Goal: Task Accomplishment & Management: Complete application form

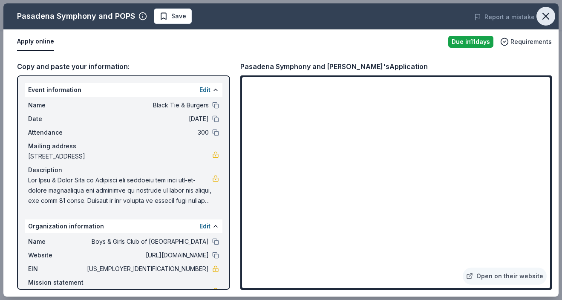
scroll to position [214, 0]
click at [545, 12] on icon "button" at bounding box center [546, 16] width 12 height 12
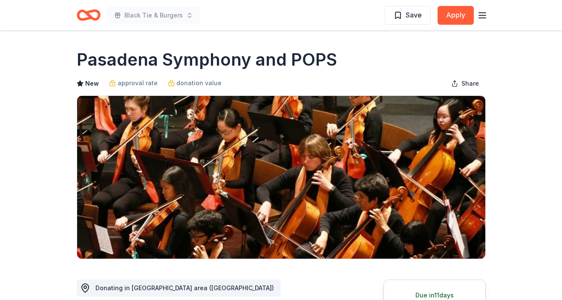
scroll to position [0, 0]
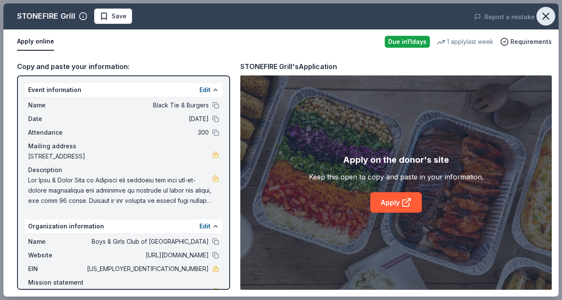
scroll to position [200, 0]
click at [545, 14] on icon "button" at bounding box center [546, 16] width 12 height 12
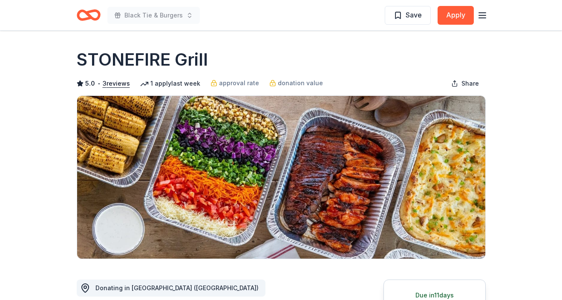
scroll to position [0, 0]
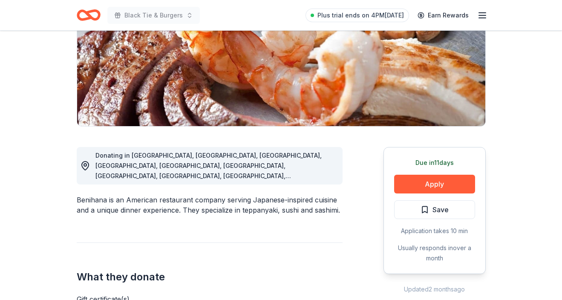
scroll to position [134, 0]
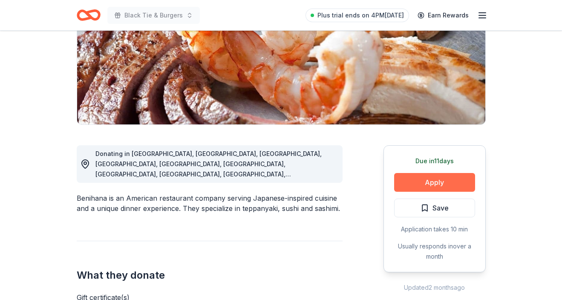
click at [435, 178] on button "Apply" at bounding box center [434, 182] width 81 height 19
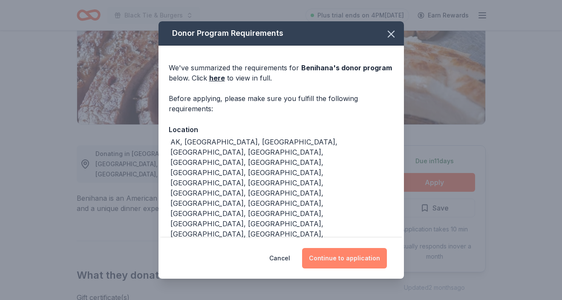
click at [356, 256] on button "Continue to application" at bounding box center [344, 258] width 85 height 20
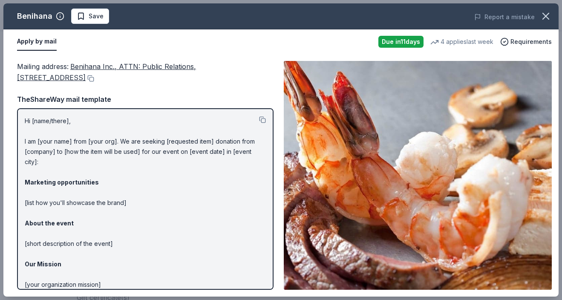
click at [60, 145] on p "Hi [name/there], I am [your name] from [your org]. We are seeking [requested it…" at bounding box center [145, 228] width 241 height 225
click at [68, 142] on p "Hi [name/there], I am [your name] from [your org]. We are seeking [requested it…" at bounding box center [145, 228] width 241 height 225
click at [545, 13] on icon "button" at bounding box center [546, 16] width 12 height 12
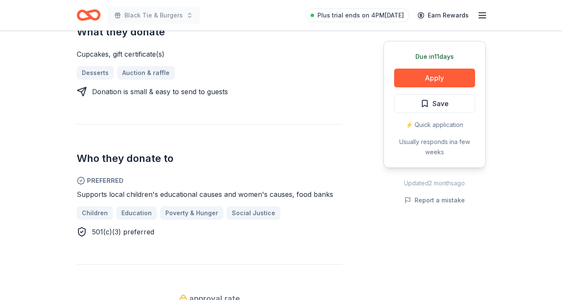
scroll to position [358, 0]
click at [424, 73] on button "Apply" at bounding box center [434, 78] width 81 height 19
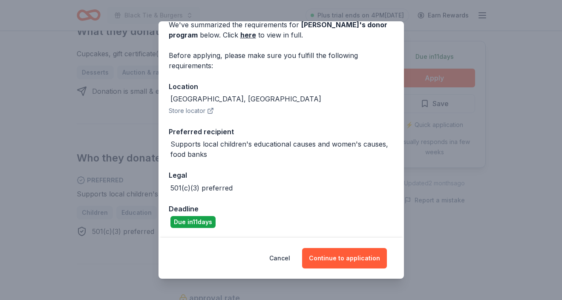
scroll to position [43, 0]
click at [348, 256] on button "Continue to application" at bounding box center [344, 258] width 85 height 20
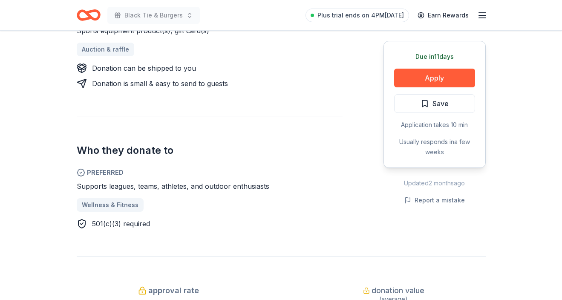
scroll to position [381, 0]
click at [438, 77] on button "Apply" at bounding box center [434, 78] width 81 height 19
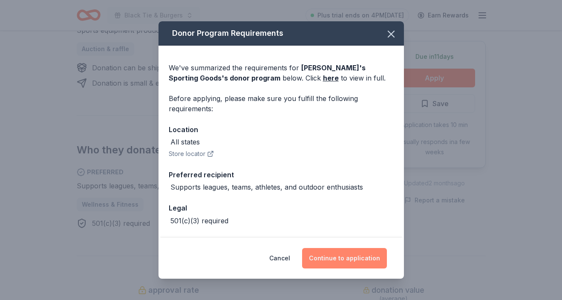
click at [365, 261] on button "Continue to application" at bounding box center [344, 258] width 85 height 20
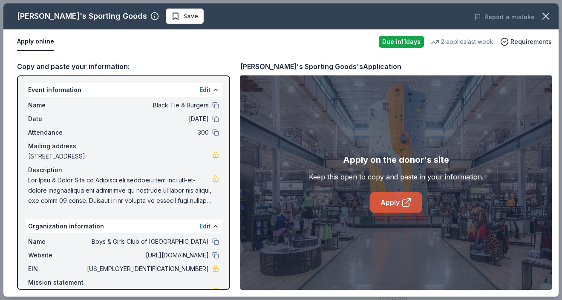
click at [384, 200] on link "Apply" at bounding box center [397, 202] width 52 height 20
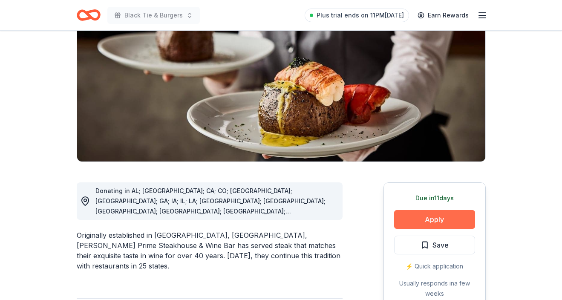
scroll to position [97, 0]
click at [433, 216] on button "Apply" at bounding box center [434, 219] width 81 height 19
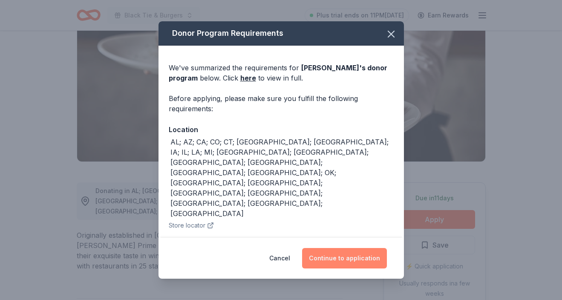
click at [348, 256] on button "Continue to application" at bounding box center [344, 258] width 85 height 20
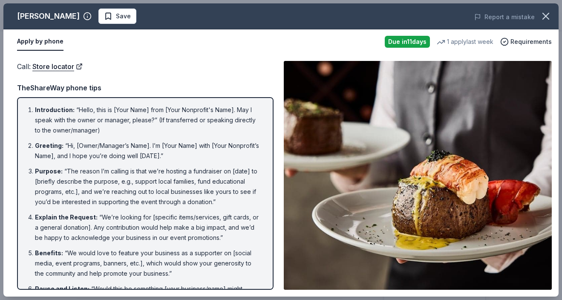
scroll to position [0, 0]
click at [545, 14] on icon "button" at bounding box center [546, 16] width 12 height 12
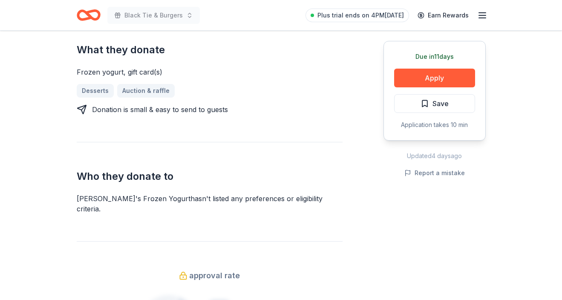
scroll to position [383, 0]
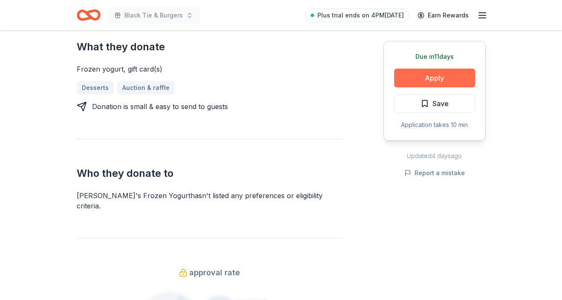
click at [430, 75] on button "Apply" at bounding box center [434, 78] width 81 height 19
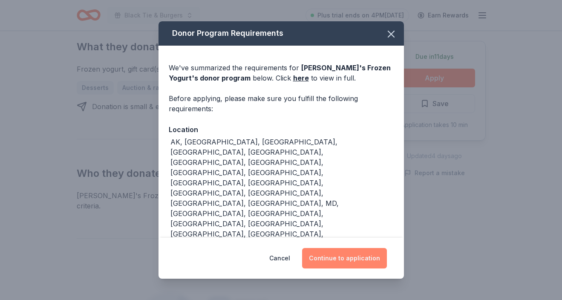
click at [356, 248] on button "Continue to application" at bounding box center [344, 258] width 85 height 20
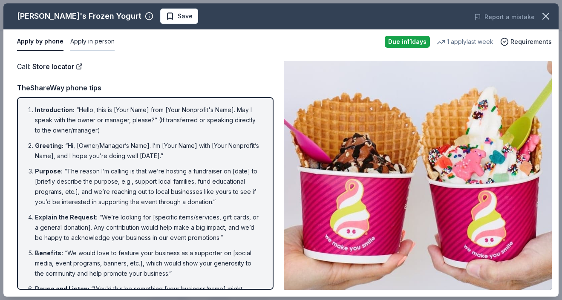
click at [94, 41] on button "Apply in person" at bounding box center [92, 42] width 44 height 18
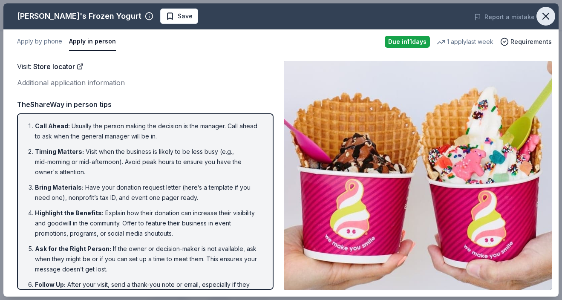
click at [548, 14] on icon "button" at bounding box center [546, 16] width 6 height 6
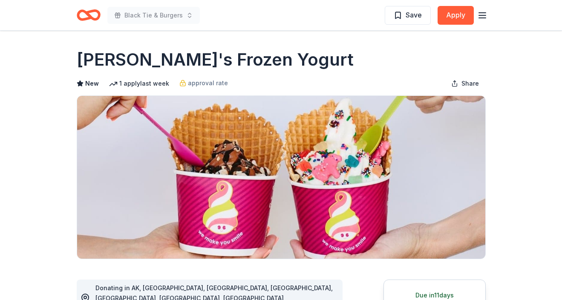
scroll to position [0, 0]
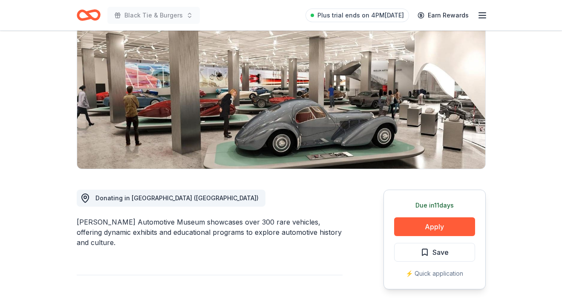
scroll to position [92, 0]
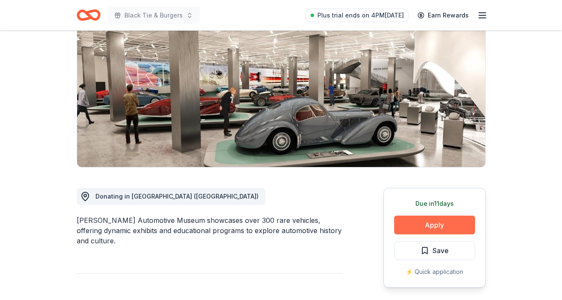
click at [433, 226] on button "Apply" at bounding box center [434, 225] width 81 height 19
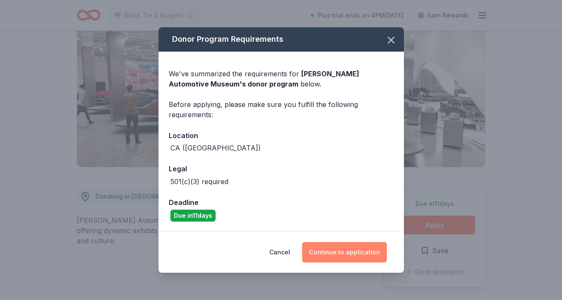
click at [347, 252] on button "Continue to application" at bounding box center [344, 252] width 85 height 20
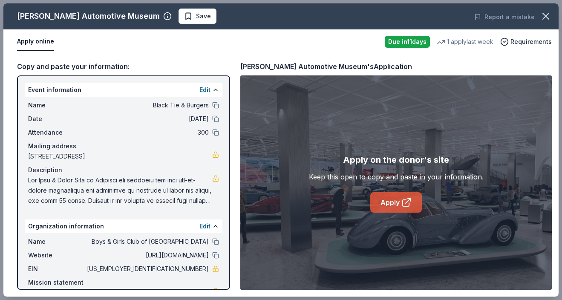
click at [383, 200] on link "Apply" at bounding box center [397, 202] width 52 height 20
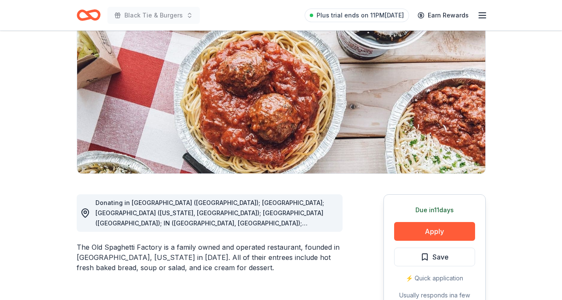
scroll to position [85, 0]
click at [430, 229] on button "Apply" at bounding box center [434, 231] width 81 height 19
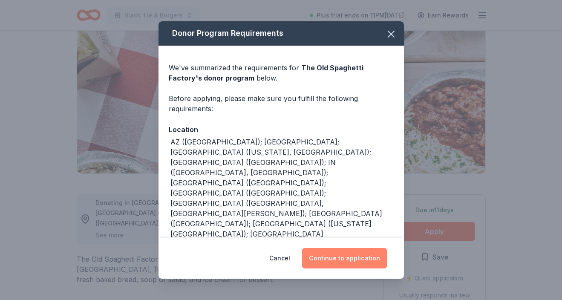
click at [368, 254] on button "Continue to application" at bounding box center [344, 258] width 85 height 20
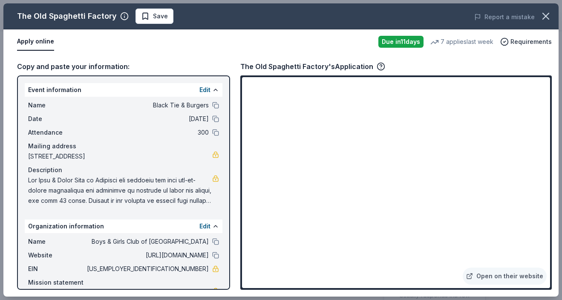
drag, startPoint x: 28, startPoint y: 178, endPoint x: 96, endPoint y: 185, distance: 68.7
click at [96, 185] on div "Name Black Tie & Burgers Date 10/04/25 Attendance 300 Mailing address 3230 East…" at bounding box center [124, 153] width 198 height 113
click at [46, 183] on span at bounding box center [120, 190] width 184 height 31
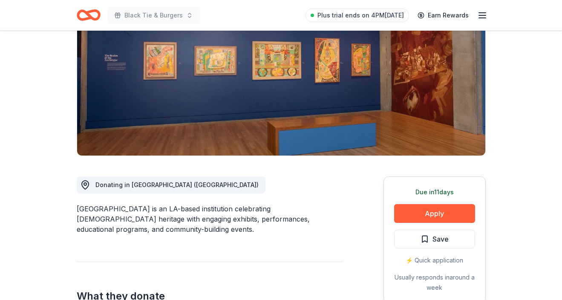
scroll to position [163, 0]
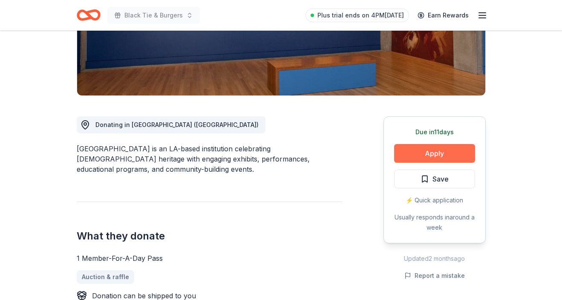
click at [436, 152] on button "Apply" at bounding box center [434, 153] width 81 height 19
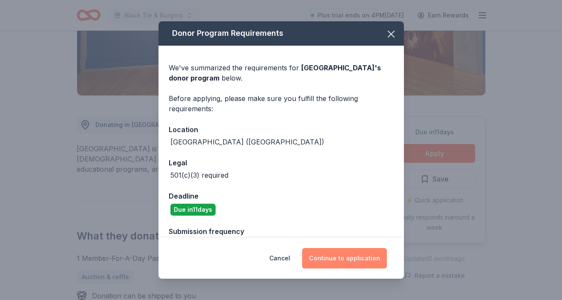
click at [361, 255] on button "Continue to application" at bounding box center [344, 258] width 85 height 20
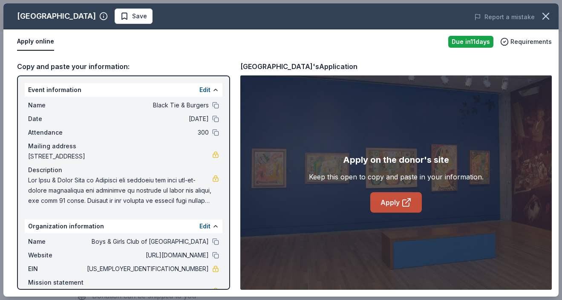
click at [393, 200] on link "Apply" at bounding box center [397, 202] width 52 height 20
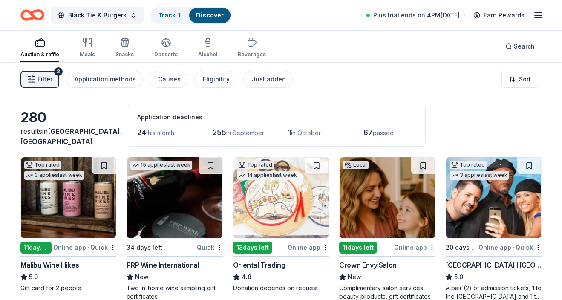
click at [44, 77] on span "Filter" at bounding box center [45, 79] width 15 height 10
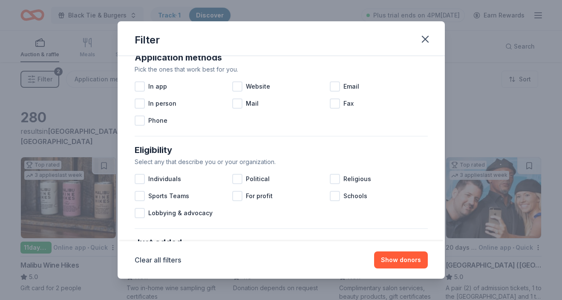
scroll to position [164, 0]
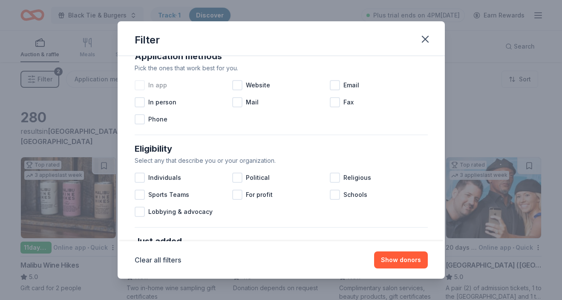
click at [140, 85] on div at bounding box center [140, 85] width 10 height 10
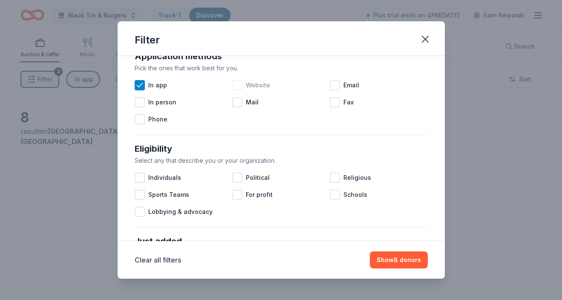
click at [238, 83] on div at bounding box center [237, 85] width 10 height 10
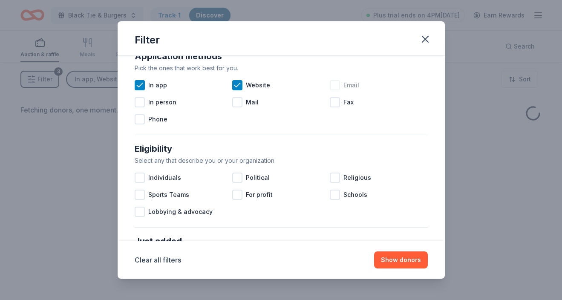
click at [331, 84] on div at bounding box center [335, 85] width 10 height 10
click at [400, 258] on button "Show donors" at bounding box center [401, 260] width 54 height 17
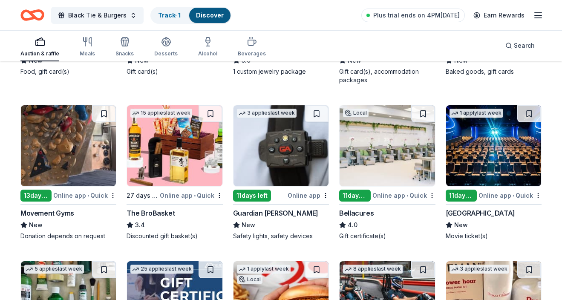
scroll to position [1528, 0]
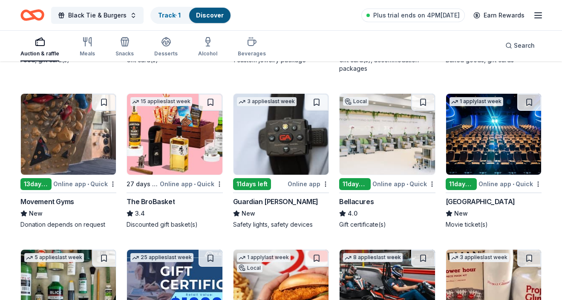
click at [385, 134] on img at bounding box center [387, 134] width 95 height 81
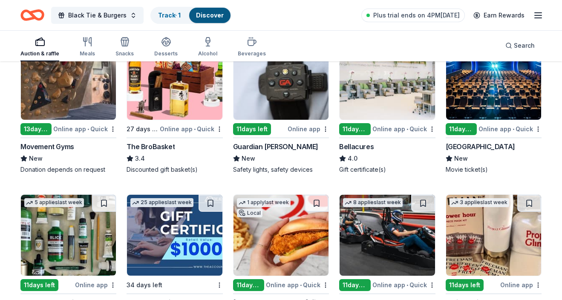
scroll to position [1581, 0]
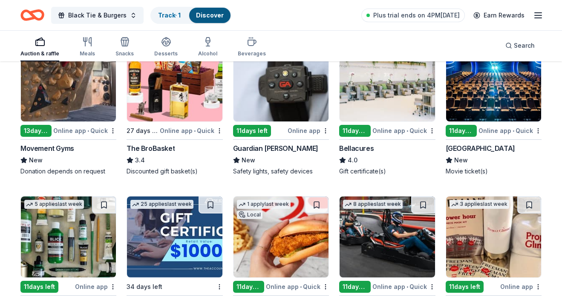
click at [481, 89] on img at bounding box center [493, 81] width 95 height 81
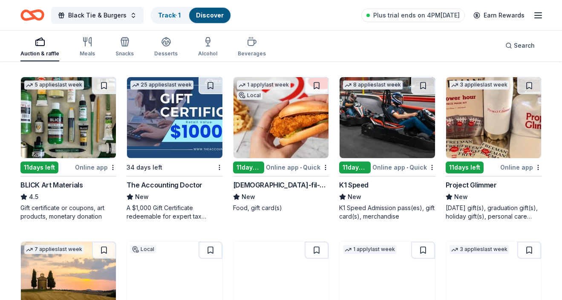
scroll to position [1701, 0]
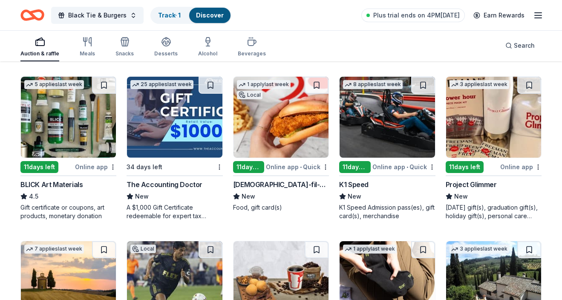
click at [79, 110] on img at bounding box center [68, 117] width 95 height 81
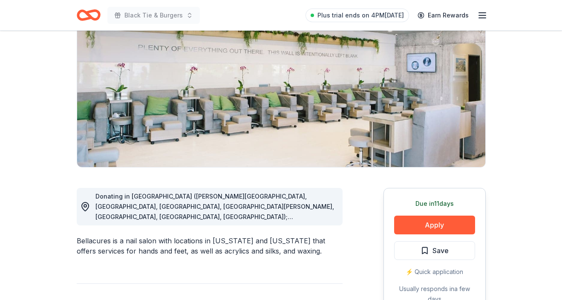
scroll to position [93, 0]
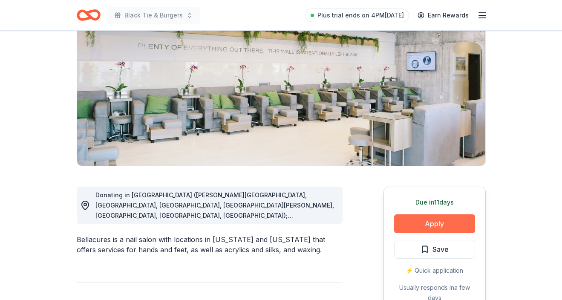
click at [431, 222] on button "Apply" at bounding box center [434, 223] width 81 height 19
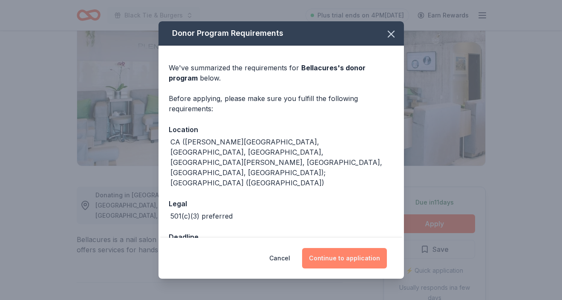
click at [348, 254] on button "Continue to application" at bounding box center [344, 258] width 85 height 20
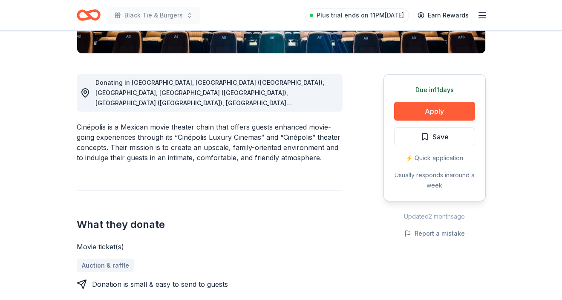
scroll to position [206, 0]
click at [452, 109] on button "Apply" at bounding box center [434, 111] width 81 height 19
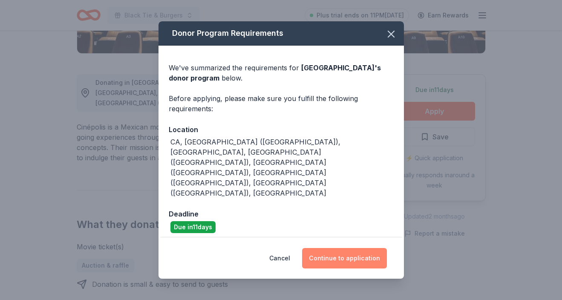
click at [357, 248] on button "Continue to application" at bounding box center [344, 258] width 85 height 20
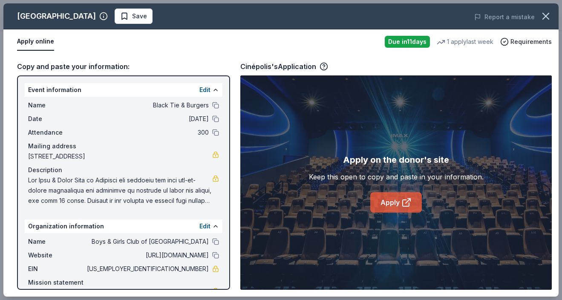
click at [380, 199] on link "Apply" at bounding box center [397, 202] width 52 height 20
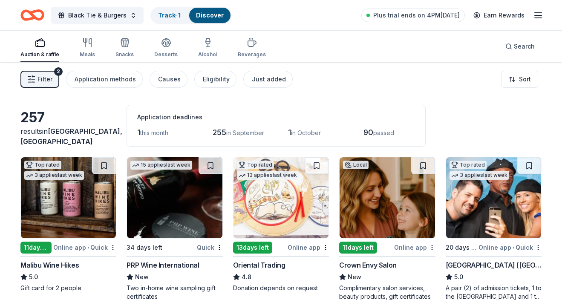
click at [44, 78] on span "Filter" at bounding box center [45, 79] width 15 height 10
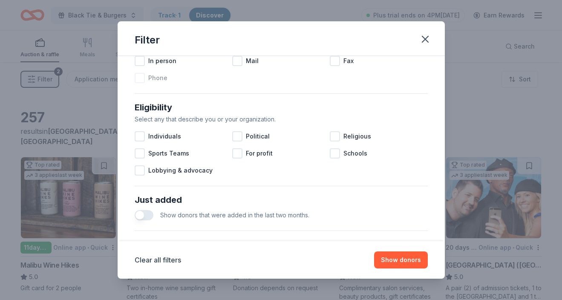
scroll to position [159, 0]
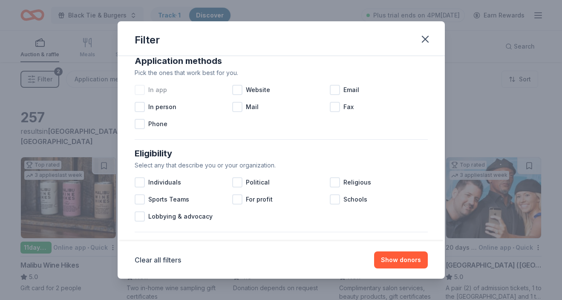
click at [140, 88] on div at bounding box center [140, 90] width 10 height 10
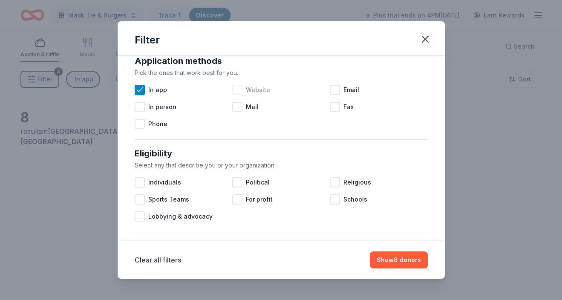
click at [236, 89] on div at bounding box center [237, 90] width 10 height 10
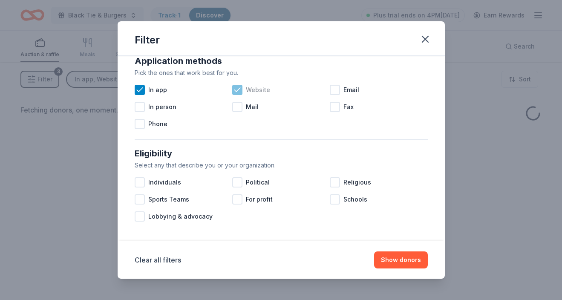
click at [238, 90] on icon at bounding box center [238, 90] width 6 height 4
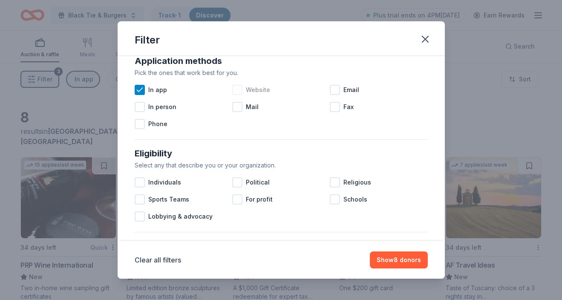
click at [239, 88] on div at bounding box center [237, 90] width 10 height 10
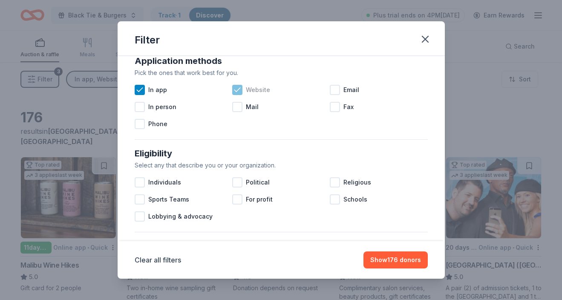
click at [238, 88] on icon at bounding box center [237, 90] width 9 height 9
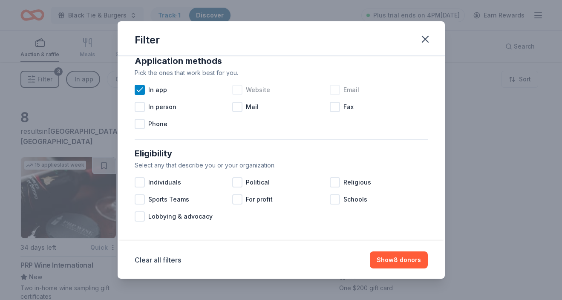
click at [335, 88] on div at bounding box center [335, 90] width 10 height 10
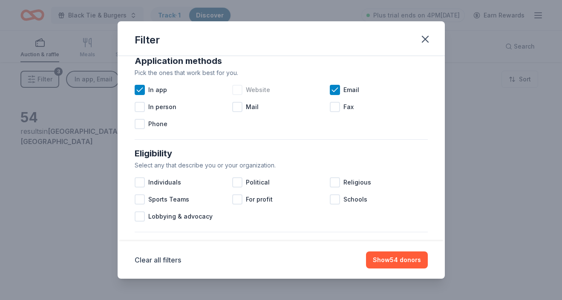
click at [237, 91] on div at bounding box center [237, 90] width 10 height 10
click at [399, 261] on button "Show 219 donors" at bounding box center [396, 260] width 64 height 17
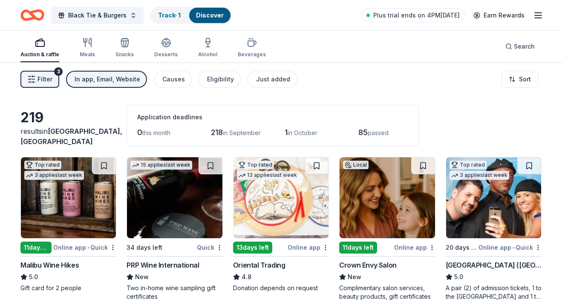
scroll to position [31, 0]
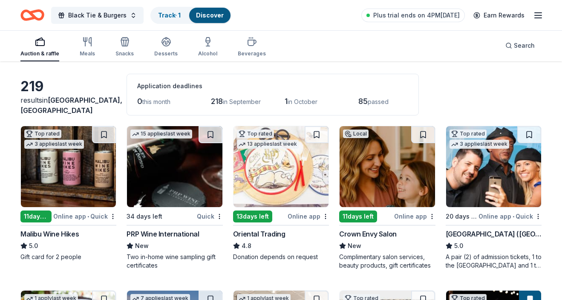
click at [58, 257] on div "Gift card for 2 people" at bounding box center [68, 257] width 96 height 9
click at [58, 176] on img at bounding box center [68, 166] width 95 height 81
